Goal: Transaction & Acquisition: Purchase product/service

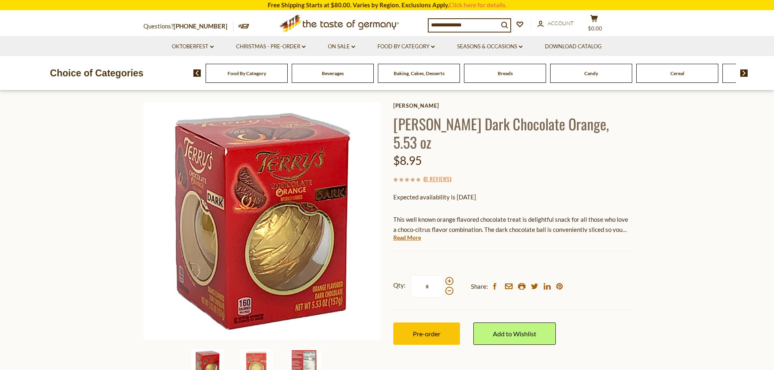
scroll to position [81, 0]
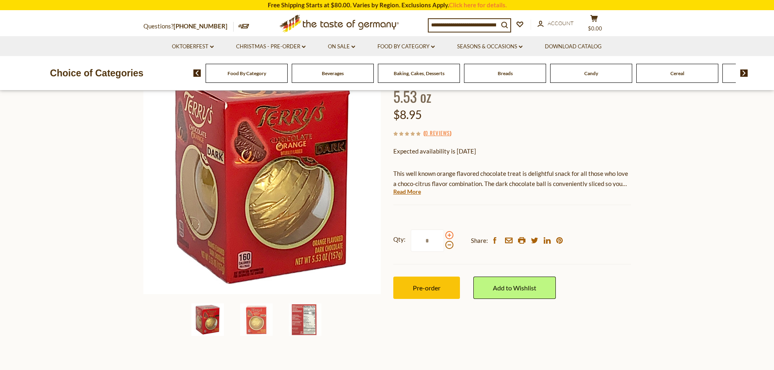
click at [450, 231] on span at bounding box center [450, 235] width 8 height 8
click at [444, 230] on input "*" at bounding box center [427, 241] width 33 height 22
type input "*"
click at [289, 320] on img at bounding box center [305, 320] width 33 height 33
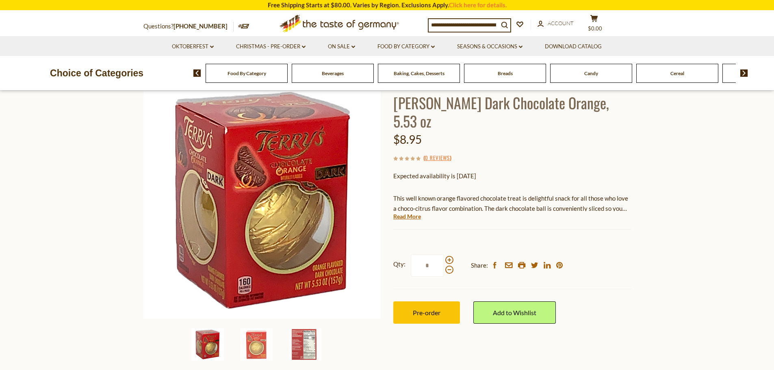
scroll to position [163, 0]
